Goal: Task Accomplishment & Management: Use online tool/utility

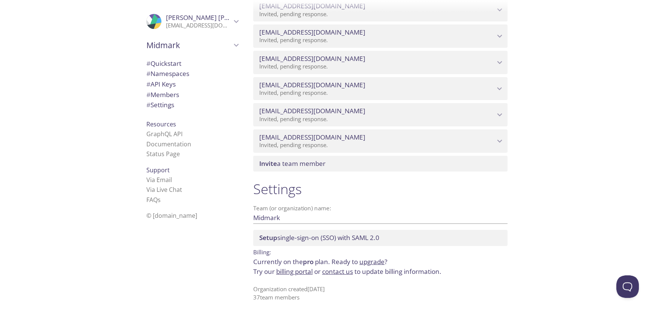
scroll to position [715, 0]
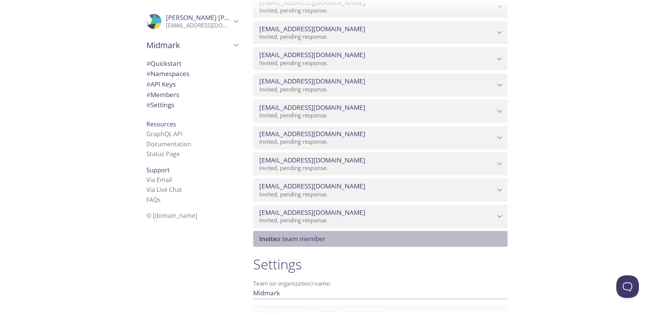
click at [340, 236] on span "Invite a team member" at bounding box center [381, 239] width 245 height 8
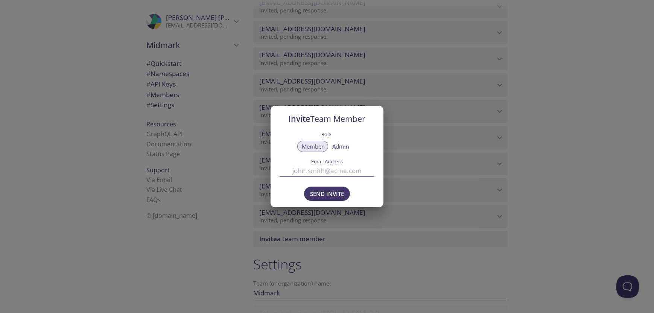
click at [312, 173] on input "Email Address" at bounding box center [327, 170] width 95 height 12
type input "[EMAIL_ADDRESS][DOMAIN_NAME]"
click at [337, 190] on span "Send Invite" at bounding box center [327, 194] width 34 height 10
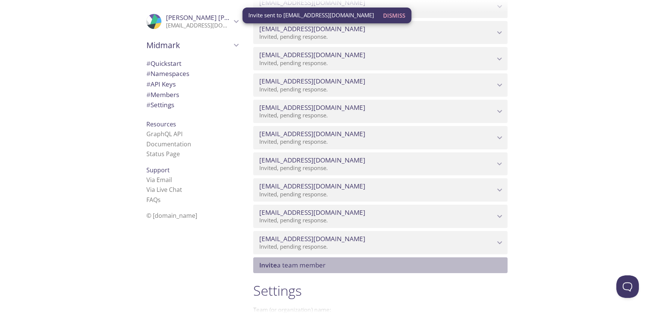
click at [296, 268] on span "Invite a team member" at bounding box center [292, 265] width 66 height 9
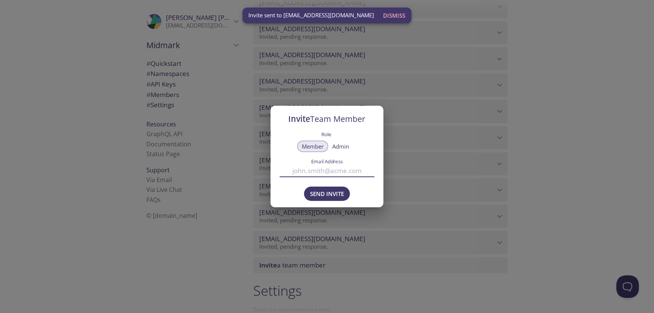
click at [319, 170] on input "Email Address" at bounding box center [327, 170] width 95 height 12
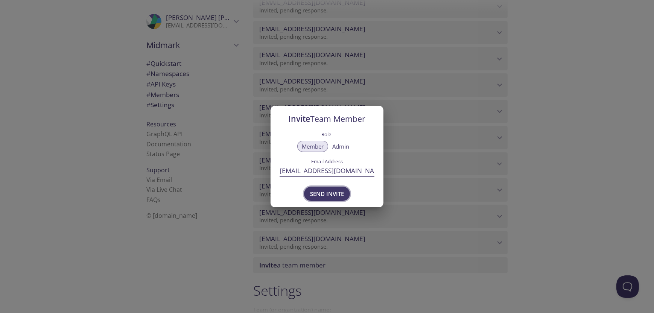
type input "[EMAIL_ADDRESS][DOMAIN_NAME]"
click at [329, 194] on span "Send Invite" at bounding box center [327, 194] width 34 height 10
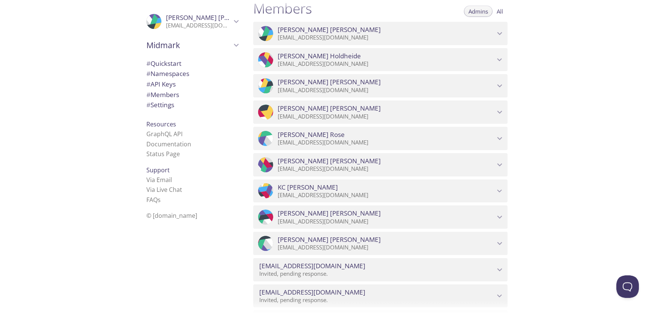
scroll to position [564, 0]
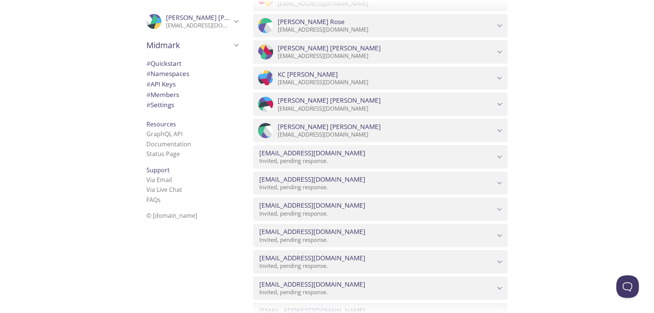
click at [500, 155] on icon "bmuhlenkamp@midmark.com" at bounding box center [500, 157] width 10 height 10
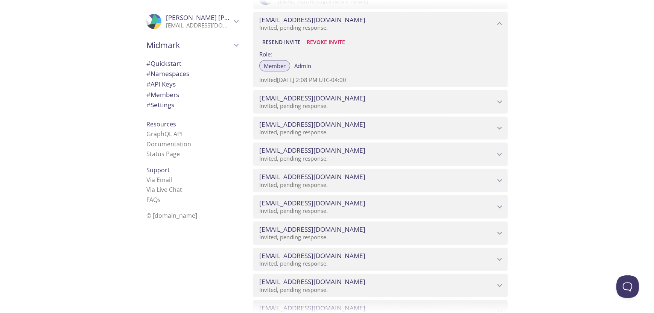
scroll to position [895, 0]
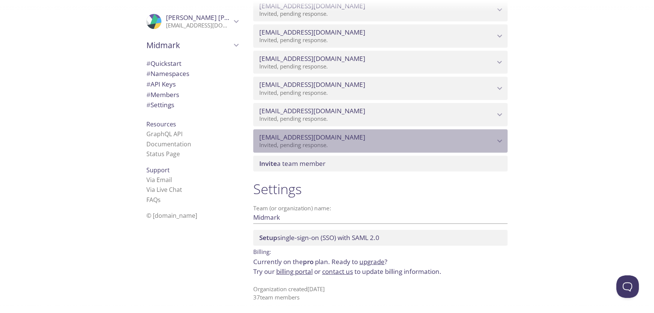
click at [498, 141] on icon "bmcdougall@midmark.com" at bounding box center [500, 141] width 10 height 10
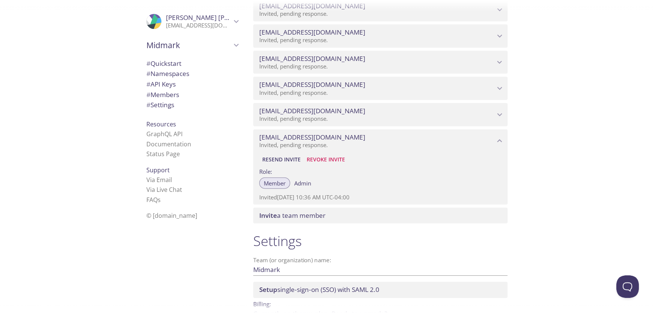
click at [502, 118] on icon "asaini@midmark.com" at bounding box center [500, 115] width 10 height 10
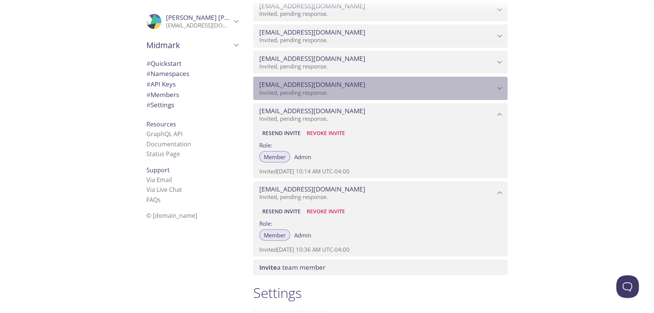
click at [493, 82] on span "[EMAIL_ADDRESS][DOMAIN_NAME]" at bounding box center [377, 85] width 236 height 8
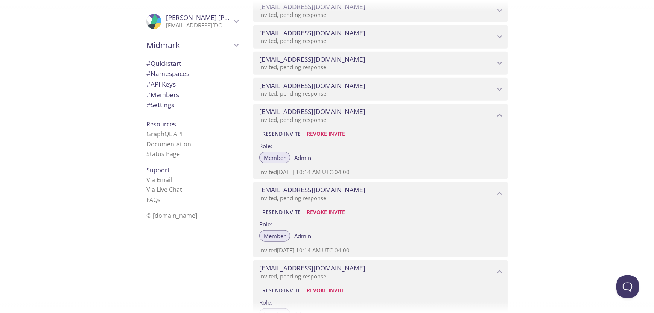
scroll to position [820, 0]
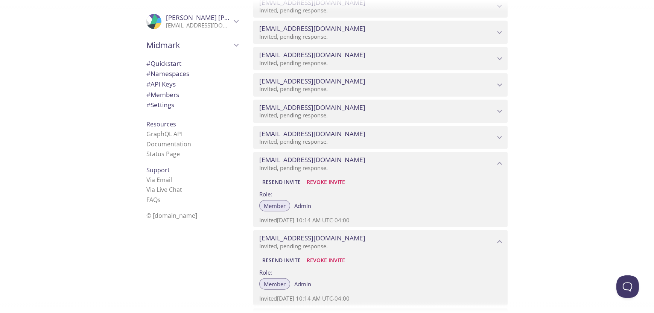
click at [497, 137] on icon "kbishop@midmark.com" at bounding box center [500, 138] width 10 height 10
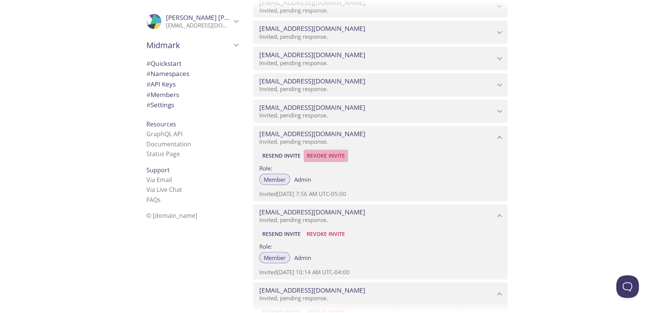
click at [337, 156] on span "Revoke Invite" at bounding box center [326, 155] width 38 height 9
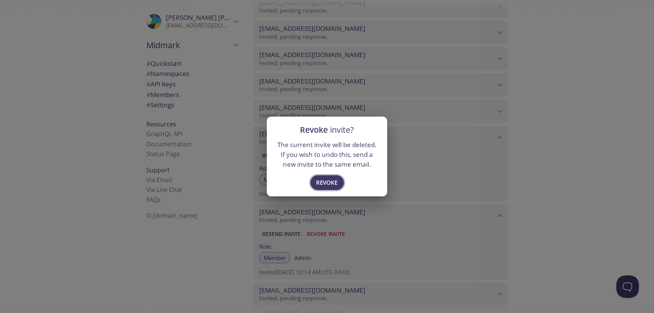
click at [335, 183] on span "Revoke" at bounding box center [326, 183] width 21 height 10
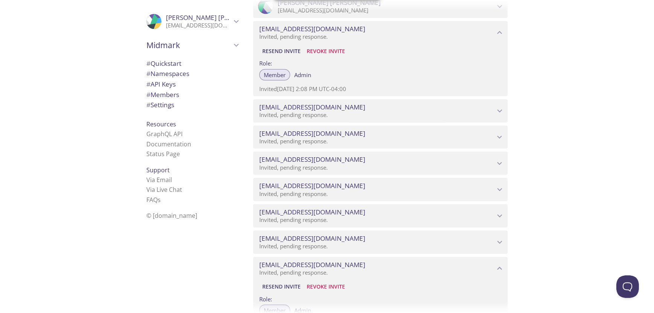
scroll to position [669, 0]
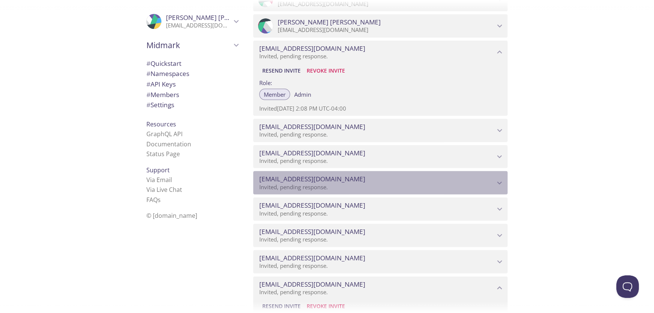
click at [500, 181] on icon "aroy@midmark.com" at bounding box center [500, 183] width 10 height 10
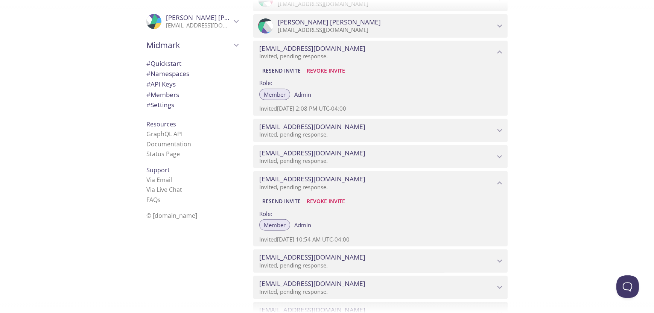
click at [500, 181] on icon "aroy@midmark.com" at bounding box center [500, 183] width 10 height 10
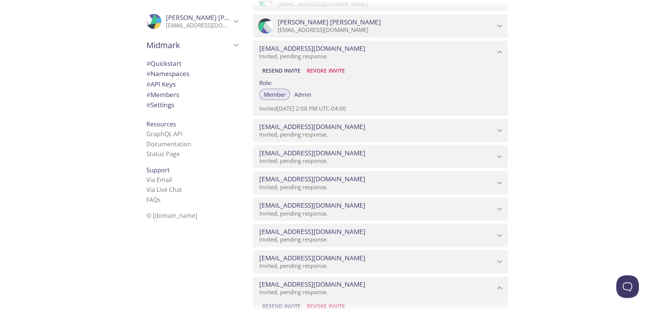
click at [496, 155] on icon "sgituku@midmark.com" at bounding box center [500, 157] width 10 height 10
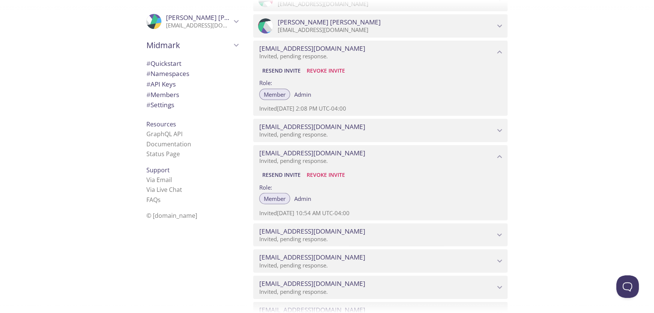
click at [496, 155] on icon "sgituku@midmark.com" at bounding box center [500, 157] width 10 height 10
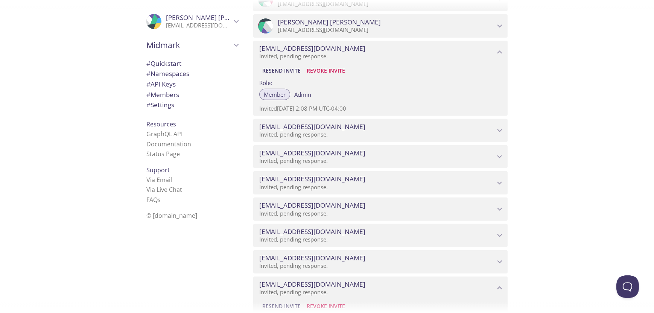
click at [501, 127] on icon "sshah@midmark.com" at bounding box center [500, 131] width 10 height 10
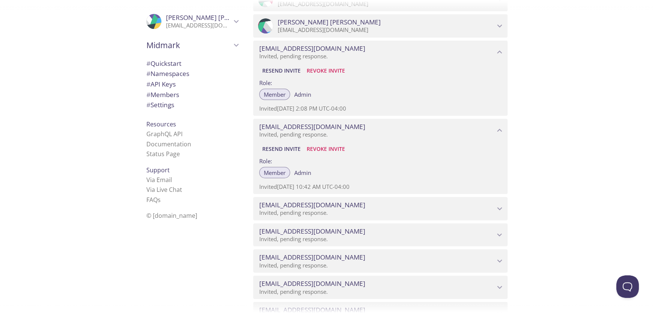
scroll to position [631, 0]
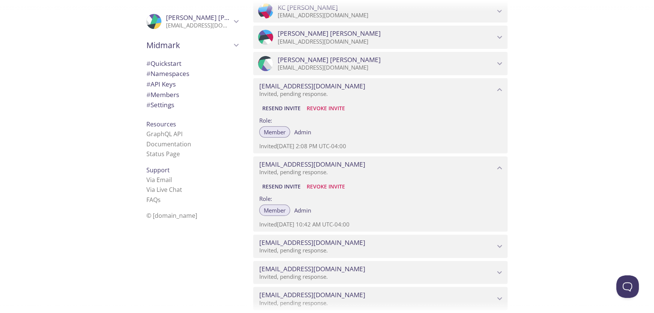
click at [604, 197] on div "Quickstart Send a test email to [EMAIL_ADDRESS][DOMAIN_NAME] and then click her…" at bounding box center [450, 156] width 407 height 313
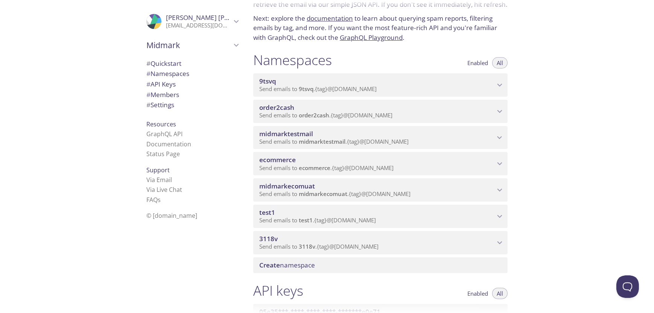
scroll to position [113, 0]
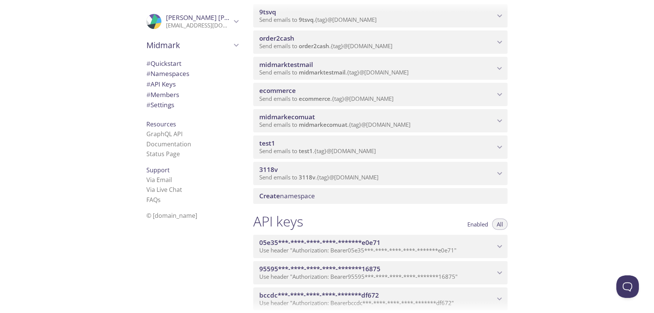
click at [333, 196] on span "Create namespace" at bounding box center [381, 196] width 245 height 8
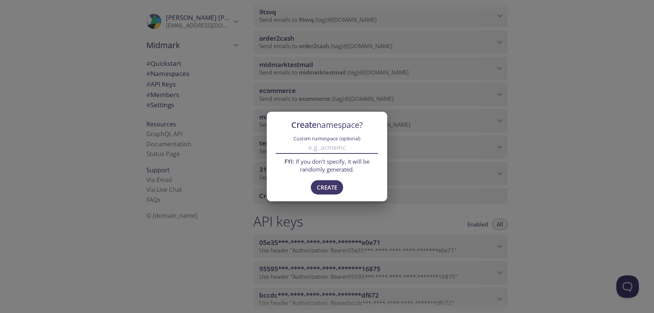
click at [340, 148] on input "Custom namespace (optional)" at bounding box center [327, 147] width 102 height 12
type input "midmarkconsol"
click at [332, 185] on span "Create" at bounding box center [327, 188] width 20 height 10
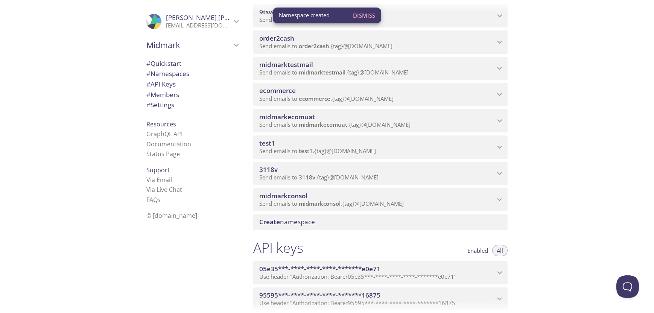
click at [319, 194] on span "midmarkconsol" at bounding box center [377, 196] width 236 height 8
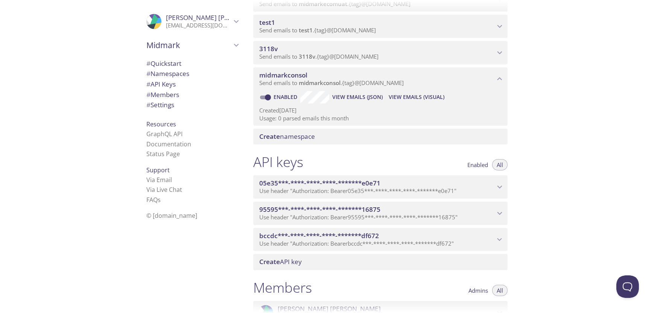
scroll to position [226, 0]
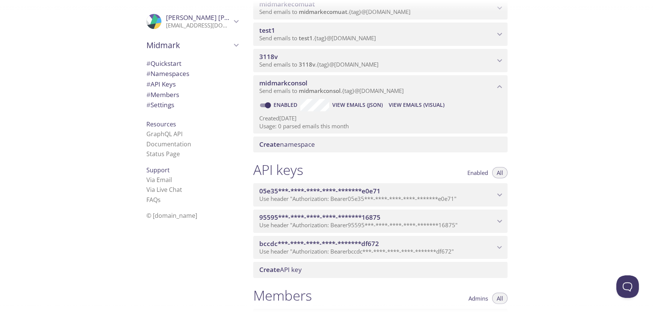
click at [288, 276] on div "Create API key" at bounding box center [380, 270] width 254 height 16
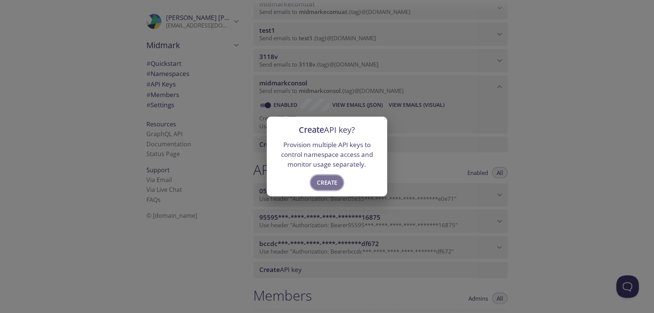
click at [331, 184] on span "Create" at bounding box center [327, 183] width 20 height 10
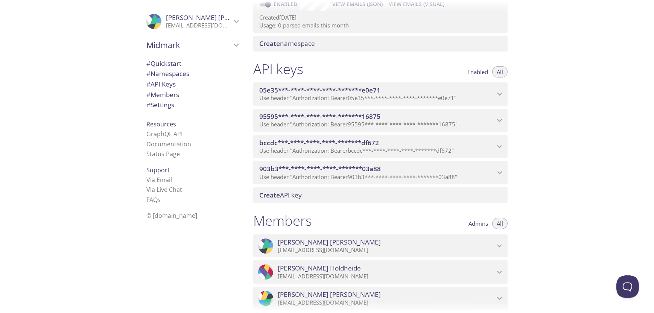
scroll to position [339, 0]
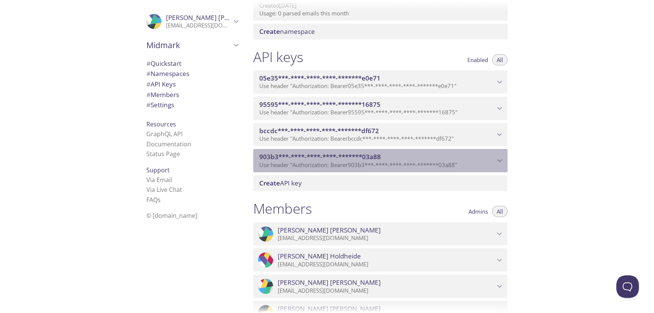
click at [502, 159] on icon "903b3***-****-****-****-*******03a88 API key" at bounding box center [500, 161] width 10 height 10
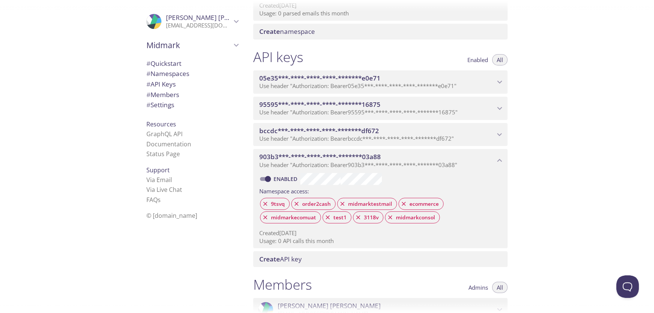
click at [501, 160] on icon "903b3***-****-****-****-*******03a88 API key" at bounding box center [500, 161] width 10 height 10
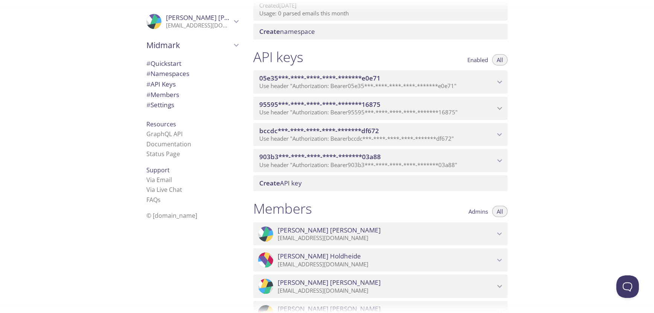
click at [579, 155] on div "Quickstart Send a test email to [EMAIL_ADDRESS][DOMAIN_NAME] and then click her…" at bounding box center [450, 156] width 407 height 313
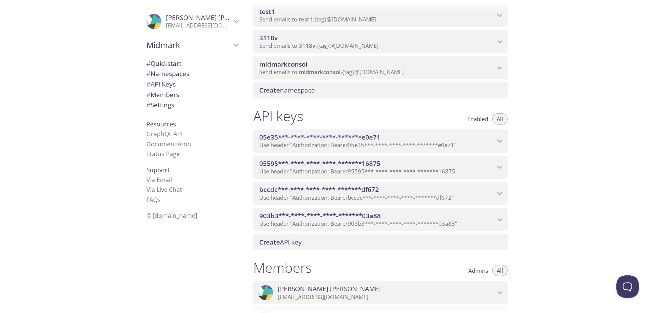
scroll to position [226, 0]
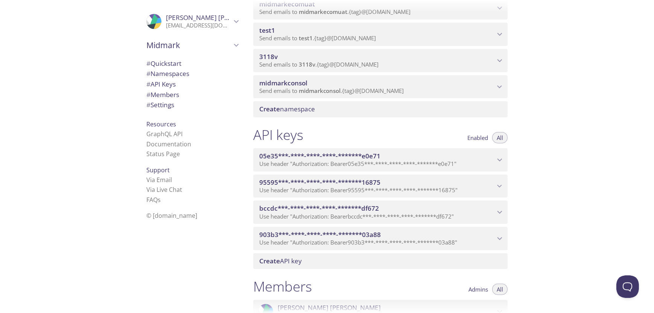
click at [499, 155] on icon "05e35***-****-****-****-*******e0e71 API key" at bounding box center [500, 160] width 10 height 10
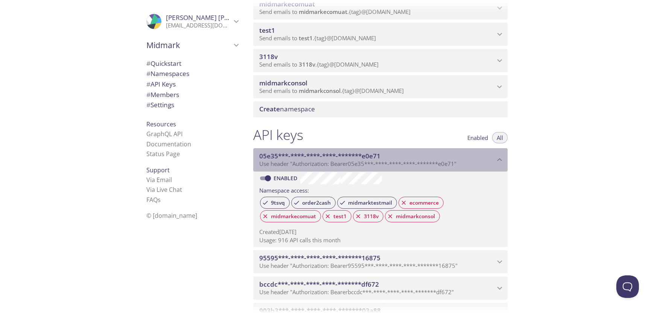
click at [499, 156] on icon "05e35***-****-****-****-*******e0e71 API key" at bounding box center [500, 160] width 10 height 10
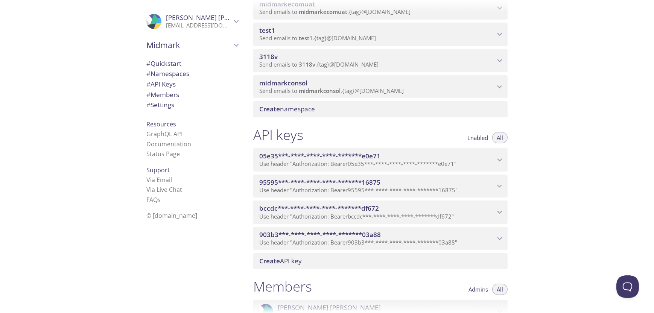
click at [496, 183] on icon "95595***-****-****-****-*******16875 API key" at bounding box center [500, 186] width 10 height 10
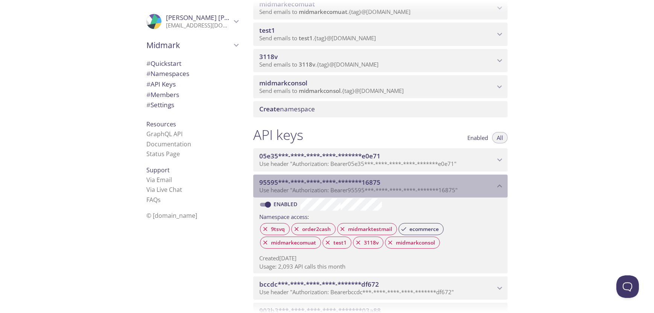
click at [496, 183] on icon "95595***-****-****-****-*******16875 API key" at bounding box center [500, 186] width 10 height 10
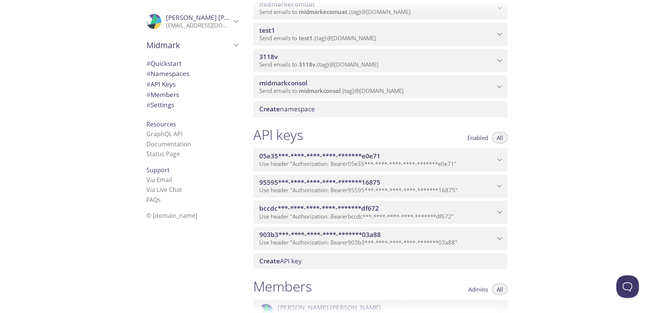
click at [496, 236] on icon "903b3***-****-****-****-*******03a88 API key" at bounding box center [500, 239] width 10 height 10
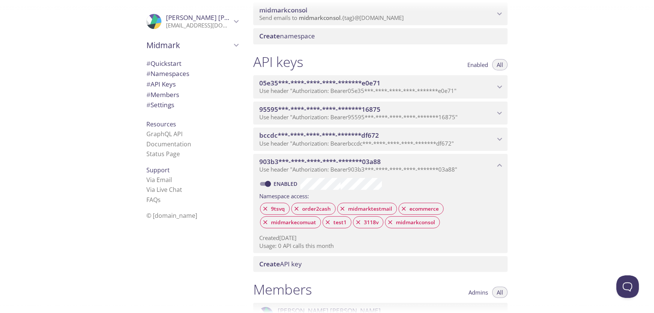
scroll to position [301, 0]
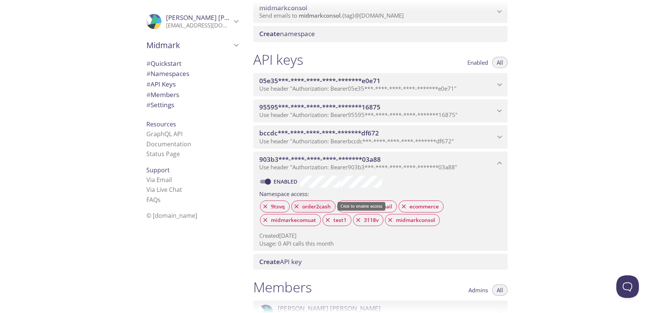
click at [297, 204] on icon at bounding box center [296, 206] width 7 height 7
click at [305, 207] on span "order2cash" at bounding box center [317, 206] width 38 height 7
click at [410, 219] on span "midmarkconsol" at bounding box center [415, 220] width 48 height 7
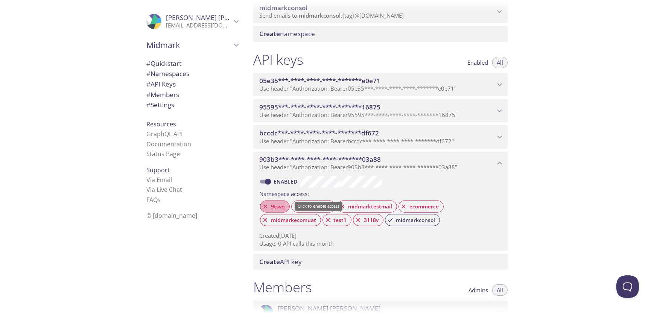
click at [281, 207] on span "9tsvq" at bounding box center [277, 206] width 23 height 7
click at [270, 202] on div "9tsvq" at bounding box center [275, 207] width 30 height 12
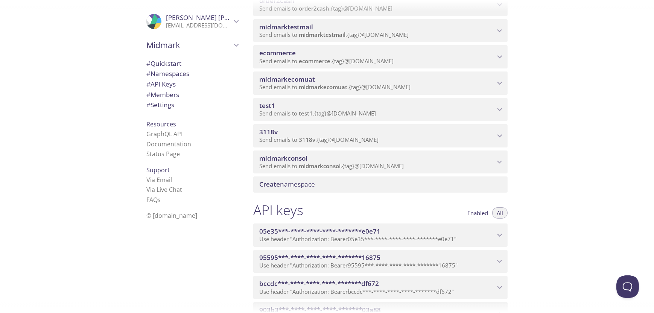
scroll to position [188, 0]
